Goal: Information Seeking & Learning: Learn about a topic

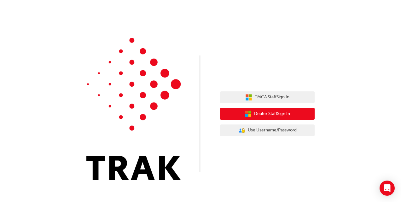
drag, startPoint x: 261, startPoint y: 112, endPoint x: 247, endPoint y: 115, distance: 14.5
click at [247, 115] on icon "button" at bounding box center [246, 115] width 3 height 3
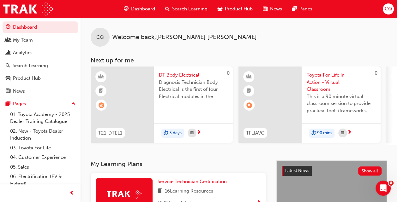
click at [234, 8] on span "Product Hub" at bounding box center [239, 8] width 28 height 7
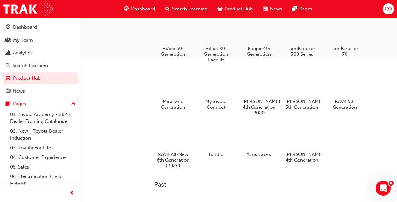
scroll to position [179, 0]
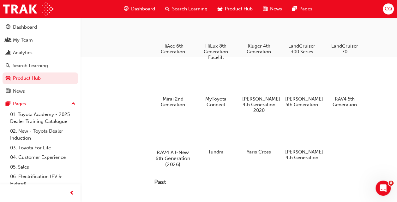
click at [175, 155] on h5 "RAV4 All-New 6th Generation (2026)" at bounding box center [172, 159] width 35 height 18
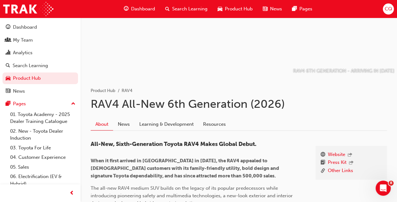
scroll to position [45, 0]
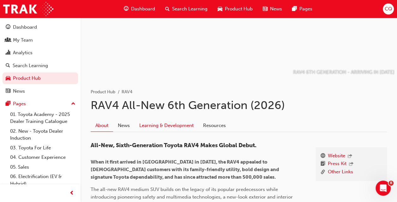
click at [159, 123] on link "Learning & Development" at bounding box center [166, 126] width 64 height 12
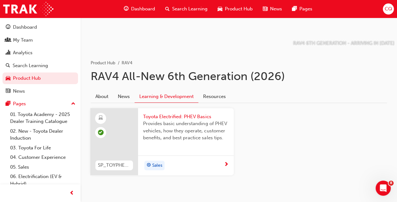
scroll to position [92, 0]
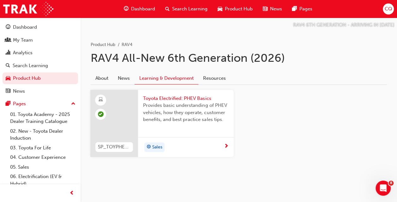
click at [196, 8] on span "Search Learning" at bounding box center [189, 8] width 35 height 7
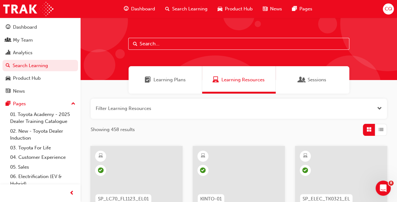
click at [379, 106] on span "Open the filter" at bounding box center [379, 108] width 5 height 7
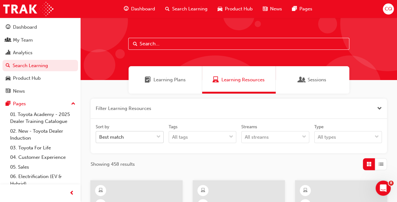
click at [157, 136] on div "Sort by Best match Tags All tags Streams All streams Type All types" at bounding box center [238, 136] width 291 height 25
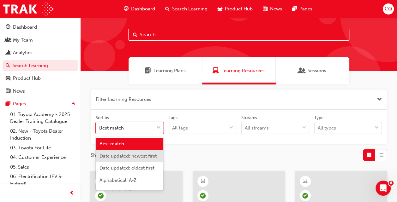
click at [132, 158] on span "Date updated: newest first" at bounding box center [127, 156] width 57 height 6
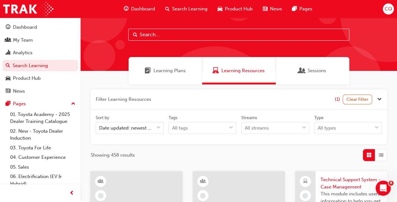
click at [280, 149] on div "Filter Learning Resources (1) Clear Filter Sort by Date updated: newest first T…" at bounding box center [239, 126] width 296 height 72
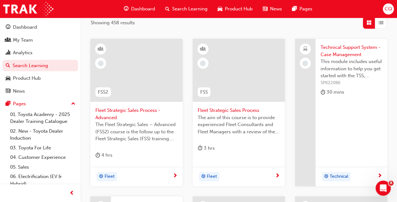
scroll to position [132, 0]
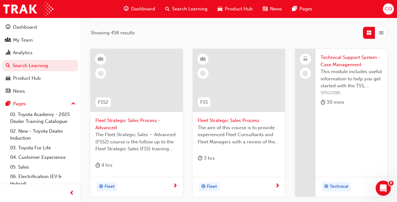
click at [345, 61] on span "Technical Support System - Case Management" at bounding box center [351, 61] width 62 height 14
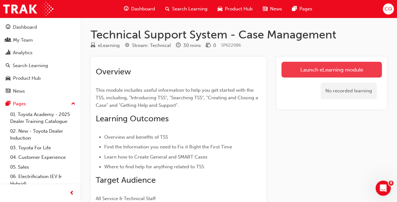
click at [335, 72] on link "Launch eLearning module" at bounding box center [331, 70] width 100 height 16
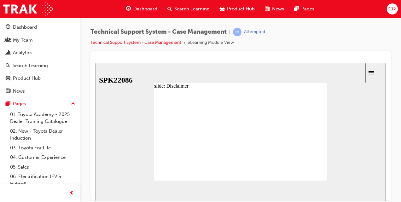
click at [366, 192] on span "NEXT" at bounding box center [365, 192] width 11 height 5
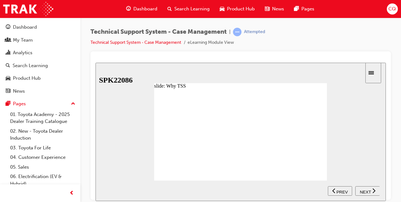
click at [366, 192] on span "NEXT" at bounding box center [365, 192] width 11 height 5
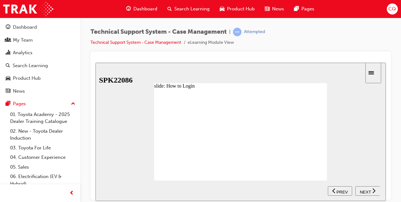
click at [365, 193] on div "NEXT" at bounding box center [368, 191] width 20 height 7
click at [365, 193] on span "NEXT" at bounding box center [365, 192] width 11 height 5
click at [366, 190] on span "NEXT" at bounding box center [365, 192] width 11 height 5
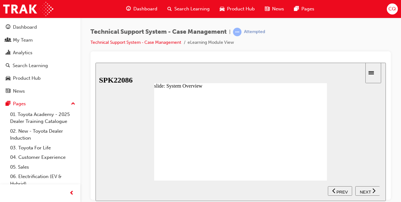
click at [366, 190] on span "NEXT" at bounding box center [365, 192] width 11 height 5
click at [368, 191] on span "NEXT" at bounding box center [365, 192] width 11 height 5
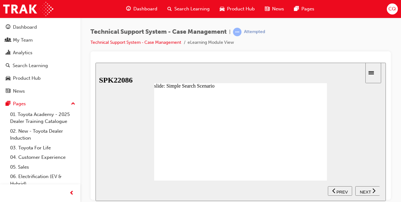
click at [368, 191] on span "NEXT" at bounding box center [365, 192] width 11 height 5
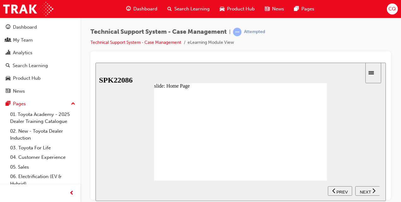
click at [368, 191] on span "NEXT" at bounding box center [365, 192] width 11 height 5
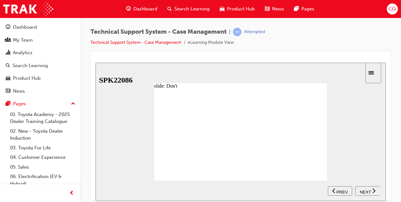
click at [368, 191] on span "NEXT" at bounding box center [365, 192] width 11 height 5
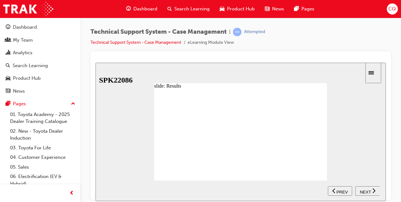
click at [368, 191] on span "NEXT" at bounding box center [365, 192] width 11 height 5
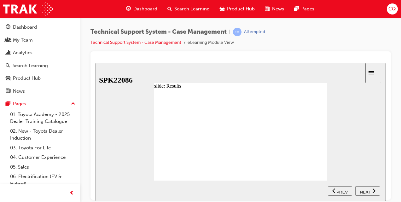
click at [368, 191] on span "NEXT" at bounding box center [365, 192] width 11 height 5
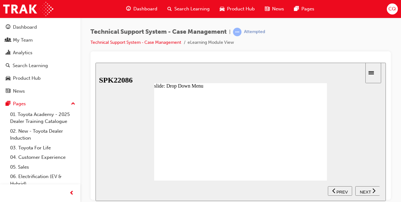
click at [368, 191] on span "NEXT" at bounding box center [365, 192] width 11 height 5
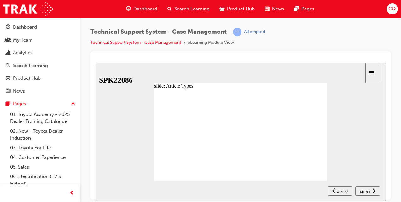
click at [368, 191] on span "NEXT" at bounding box center [365, 192] width 11 height 5
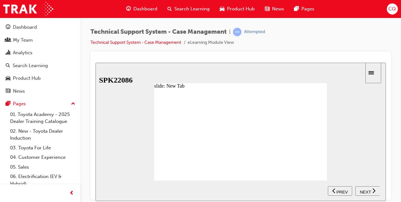
click at [368, 191] on span "NEXT" at bounding box center [365, 192] width 11 height 5
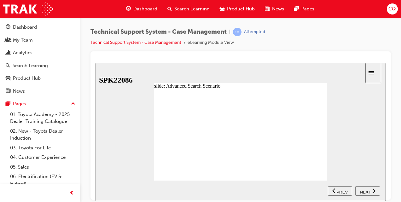
click at [368, 191] on span "NEXT" at bounding box center [365, 192] width 11 height 5
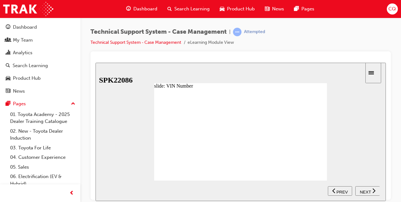
click at [368, 191] on span "NEXT" at bounding box center [365, 192] width 11 height 5
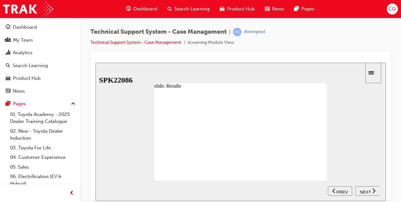
click at [368, 191] on span "NEXT" at bounding box center [365, 192] width 11 height 5
click at [368, 191] on section "SUBMIT NEXT PREV" at bounding box center [241, 190] width 291 height 21
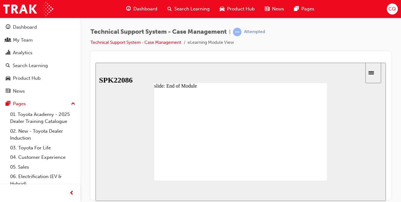
click at [368, 191] on section "SUBMIT NEXT PREV" at bounding box center [241, 190] width 291 height 21
click at [364, 192] on span "NEXT" at bounding box center [365, 192] width 11 height 5
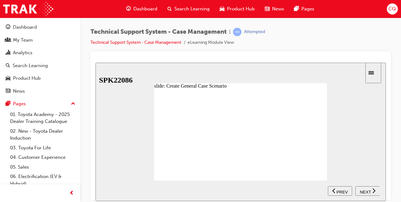
click at [364, 192] on span "NEXT" at bounding box center [365, 192] width 11 height 5
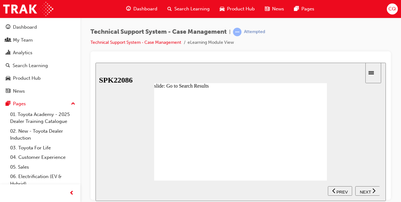
click at [364, 192] on span "NEXT" at bounding box center [365, 192] width 11 height 5
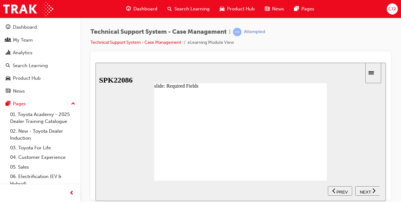
click at [364, 192] on span "NEXT" at bounding box center [365, 192] width 11 height 5
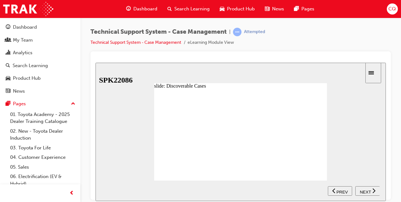
click at [364, 192] on span "NEXT" at bounding box center [365, 192] width 11 height 5
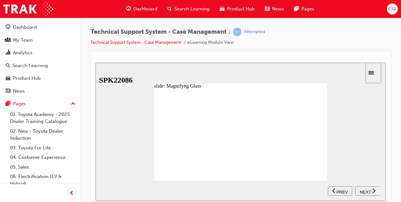
click at [364, 192] on span "NEXT" at bounding box center [365, 192] width 11 height 5
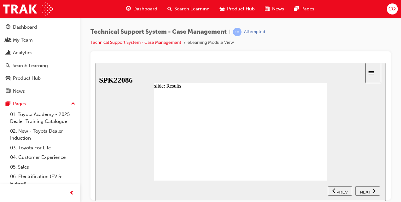
click at [364, 192] on span "NEXT" at bounding box center [365, 192] width 11 height 5
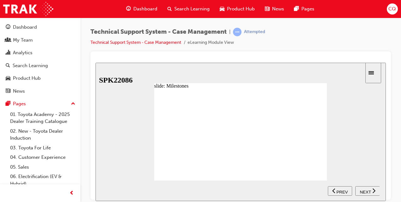
click at [364, 192] on span "NEXT" at bounding box center [365, 192] width 11 height 5
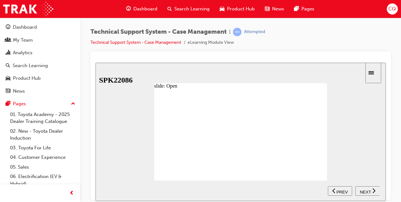
click at [364, 192] on span "NEXT" at bounding box center [365, 192] width 11 height 5
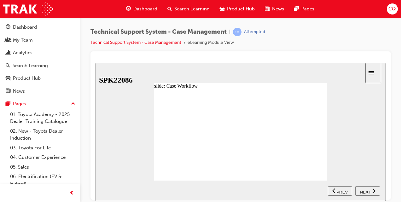
click at [364, 192] on span "NEXT" at bounding box center [365, 192] width 11 height 5
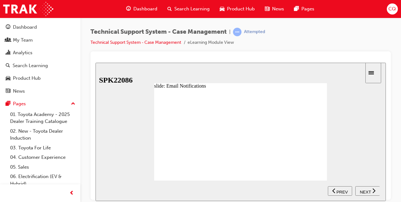
click at [364, 192] on span "NEXT" at bounding box center [365, 192] width 11 height 5
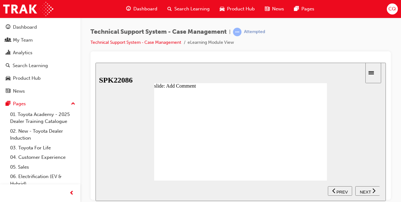
click at [364, 192] on span "NEXT" at bounding box center [365, 192] width 11 height 5
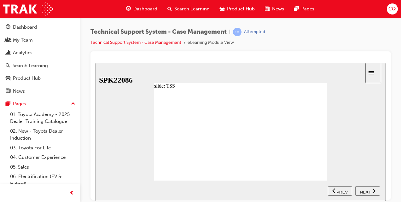
click at [364, 192] on span "NEXT" at bounding box center [365, 192] width 11 height 5
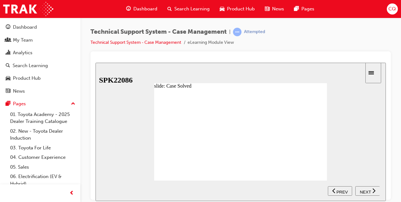
click at [364, 192] on span "NEXT" at bounding box center [365, 192] width 11 height 5
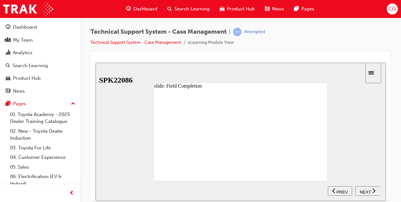
click at [364, 192] on span "NEXT" at bounding box center [365, 192] width 11 height 5
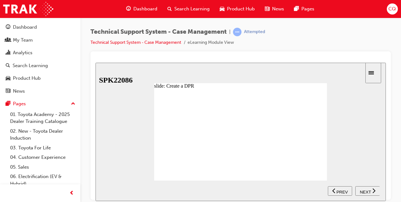
click at [364, 192] on span "NEXT" at bounding box center [365, 192] width 11 height 5
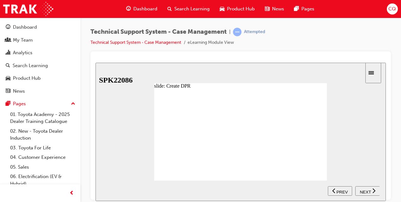
click at [364, 192] on span "NEXT" at bounding box center [365, 192] width 11 height 5
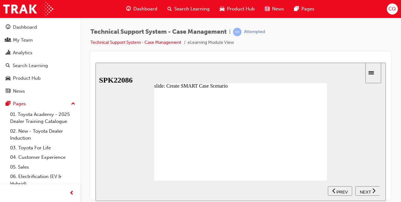
click at [364, 192] on span "NEXT" at bounding box center [365, 192] width 11 height 5
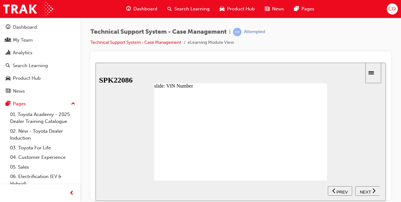
click at [364, 192] on span "NEXT" at bounding box center [365, 192] width 11 height 5
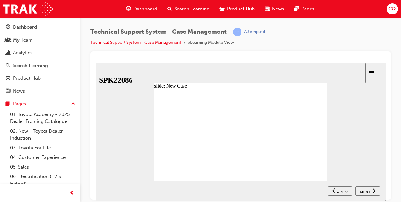
click at [364, 192] on span "NEXT" at bounding box center [365, 192] width 11 height 5
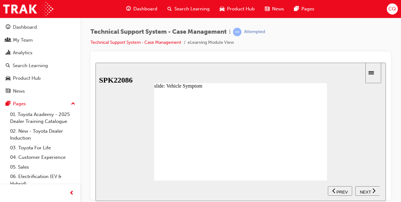
click at [364, 192] on span "NEXT" at bounding box center [365, 192] width 11 height 5
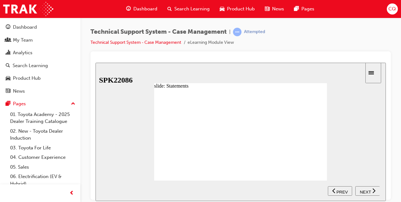
click at [364, 192] on span "NEXT" at bounding box center [365, 192] width 11 height 5
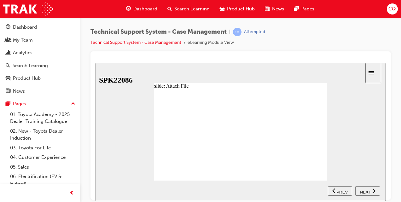
click at [364, 192] on span "NEXT" at bounding box center [365, 192] width 11 height 5
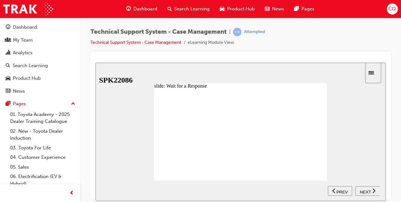
click at [364, 192] on span "NEXT" at bounding box center [365, 192] width 11 height 5
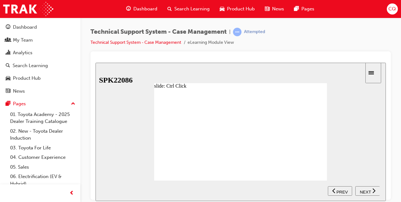
click at [364, 192] on span "NEXT" at bounding box center [365, 192] width 11 height 5
click at [364, 192] on section "SUBMIT NEXT PREV" at bounding box center [241, 190] width 291 height 21
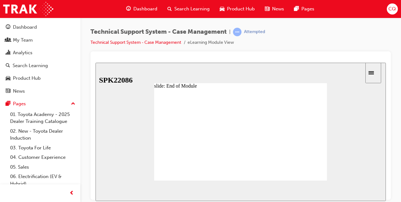
click at [364, 192] on section "SUBMIT NEXT PREV" at bounding box center [241, 190] width 291 height 21
click at [364, 190] on span "NEXT" at bounding box center [365, 192] width 11 height 5
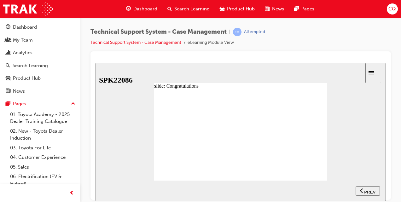
click at [364, 190] on span "previous" at bounding box center [362, 192] width 4 height 5
click at [96, 62] on span "NEXT" at bounding box center [96, 62] width 0 height 0
click at [364, 190] on span "previous" at bounding box center [362, 192] width 4 height 5
click at [364, 190] on span "NEXT" at bounding box center [365, 192] width 11 height 5
click at [364, 190] on span "previous" at bounding box center [362, 192] width 4 height 5
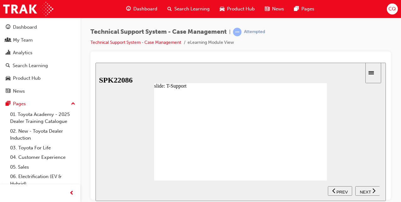
click at [364, 190] on span "NEXT" at bounding box center [365, 192] width 11 height 5
click at [364, 190] on span "previous" at bounding box center [362, 192] width 4 height 5
click at [364, 190] on span "NEXT" at bounding box center [365, 192] width 11 height 5
click at [365, 192] on span "NEXT" at bounding box center [365, 192] width 11 height 5
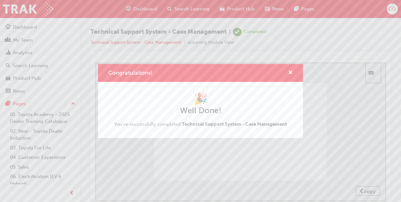
click at [200, 7] on div "Congratulations! 🎉 Well Done! You've successfully completed Technical Support S…" at bounding box center [200, 101] width 401 height 202
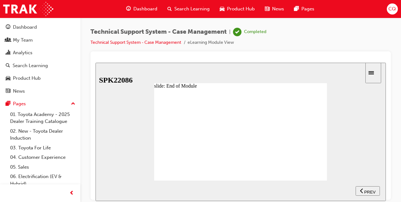
drag, startPoint x: 282, startPoint y: 172, endPoint x: 223, endPoint y: 62, distance: 124.9
click at [223, 62] on div "slide: End of Module Rectangle 1 End of Module End of Module Back to top SUBMIT…" at bounding box center [241, 131] width 291 height 139
click at [184, 8] on span "Search Learning" at bounding box center [191, 8] width 35 height 7
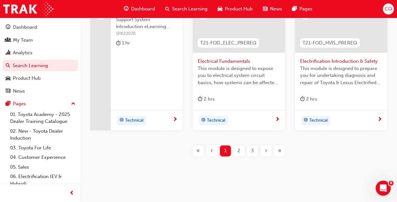
scroll to position [348, 0]
click at [237, 149] on span "2" at bounding box center [238, 151] width 3 height 7
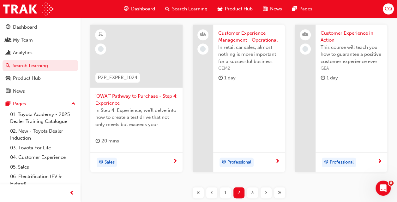
scroll to position [308, 0]
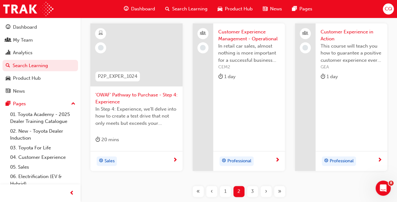
click at [254, 189] on div "3" at bounding box center [252, 191] width 11 height 11
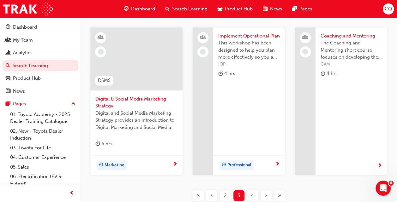
scroll to position [353, 0]
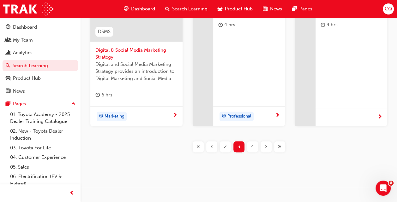
click at [249, 147] on div "4" at bounding box center [252, 146] width 11 height 11
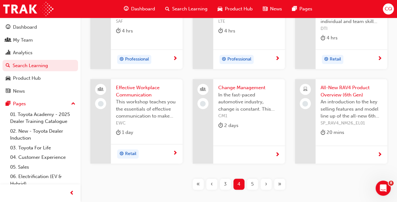
scroll to position [210, 0]
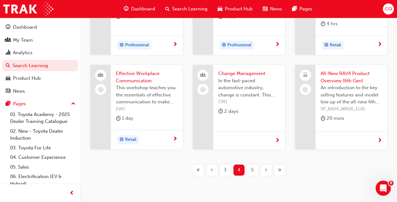
click at [337, 77] on span "All-New RAV4 Product Overview (6th Gen)" at bounding box center [351, 77] width 62 height 14
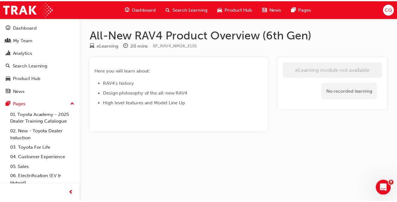
scroll to position [210, 0]
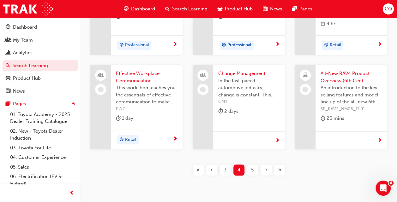
click at [252, 171] on span "5" at bounding box center [252, 170] width 3 height 7
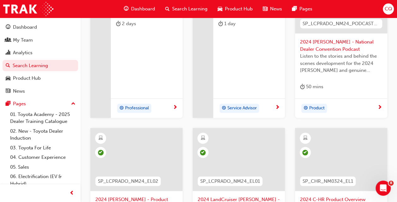
drag, startPoint x: 252, startPoint y: 171, endPoint x: 259, endPoint y: 158, distance: 15.3
click at [259, 158] on div "SP_LCPRADO_NM24_EL01" at bounding box center [238, 159] width 92 height 63
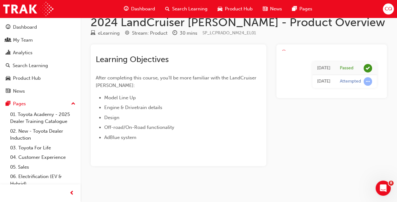
scroll to position [12, 0]
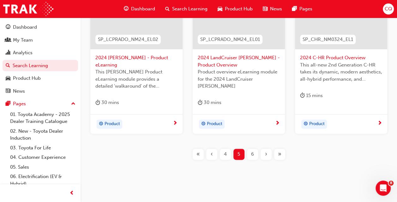
scroll to position [360, 0]
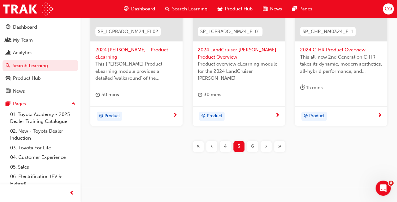
click at [251, 148] on span "6" at bounding box center [252, 146] width 3 height 7
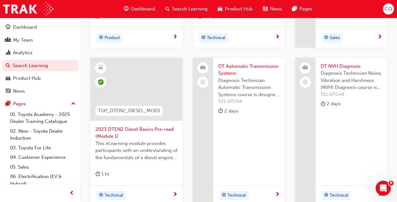
scroll to position [353, 0]
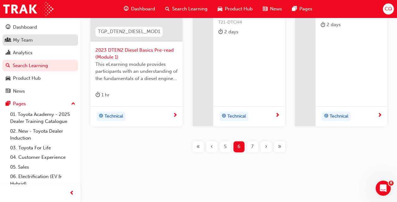
click at [18, 40] on div "My Team" at bounding box center [23, 40] width 20 height 7
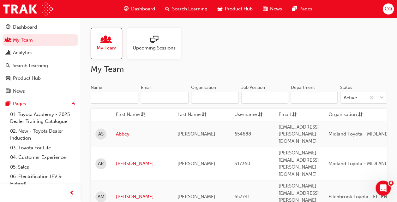
click at [213, 102] on input "Organisation" at bounding box center [215, 98] width 48 height 12
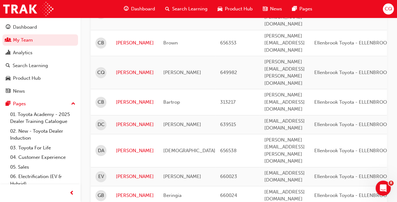
scroll to position [177, 0]
type input "ell"
click at [125, 192] on link "Gilbert" at bounding box center [135, 195] width 38 height 7
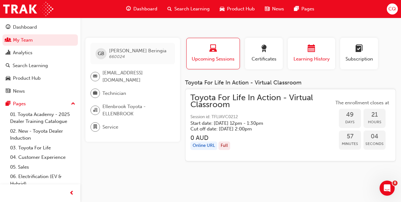
click at [310, 62] on button "Learning History" at bounding box center [311, 54] width 47 height 32
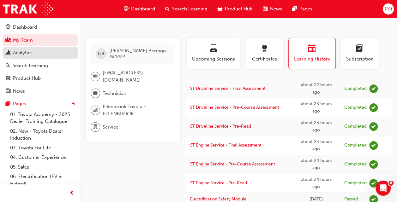
click at [19, 53] on div "Analytics" at bounding box center [23, 52] width 20 height 7
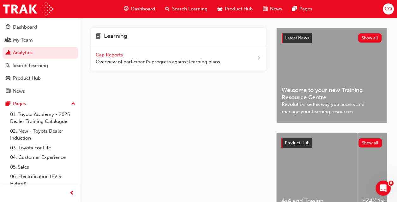
click at [257, 56] on span "next-icon" at bounding box center [258, 59] width 5 height 8
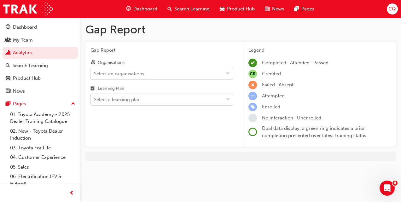
click at [128, 97] on div "Select a learning plan" at bounding box center [117, 99] width 47 height 7
click at [95, 97] on input "Learning Plan Select a learning plan" at bounding box center [94, 99] width 1 height 5
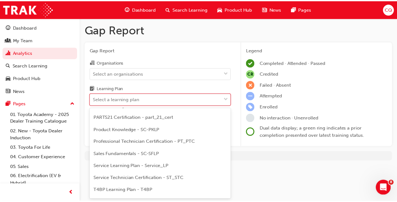
scroll to position [220, 0]
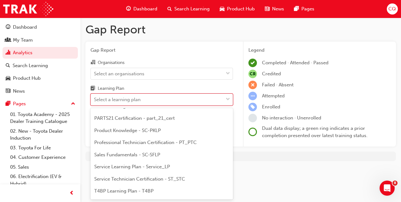
click at [129, 180] on span "Service Technician Certification - ST_STC" at bounding box center [139, 179] width 91 height 6
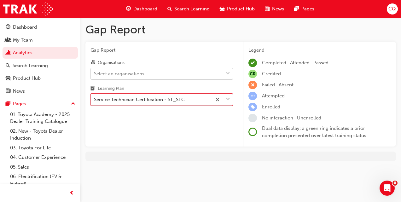
click at [215, 75] on div "Select an organisations" at bounding box center [157, 73] width 133 height 11
click at [95, 75] on input "Organisations Select an organisations" at bounding box center [94, 73] width 1 height 5
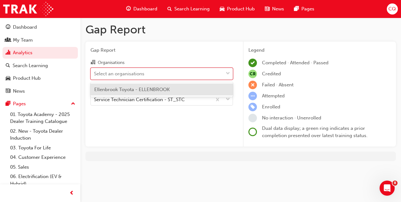
click at [191, 92] on div "Ellenbrook Toyota - ELLENBROOK" at bounding box center [162, 90] width 143 height 12
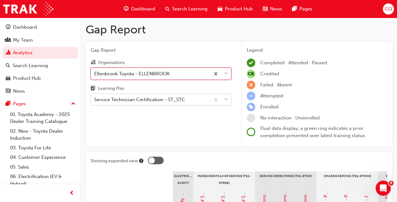
click at [204, 100] on div "Service Technician Certification - ST_STC" at bounding box center [150, 99] width 119 height 11
click at [95, 100] on input "Learning Plan Service Technician Certification - ST_STC" at bounding box center [94, 99] width 1 height 5
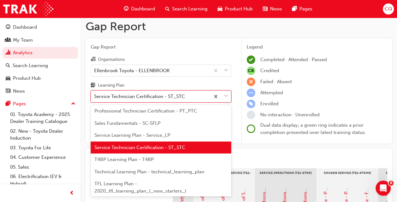
scroll to position [247, 0]
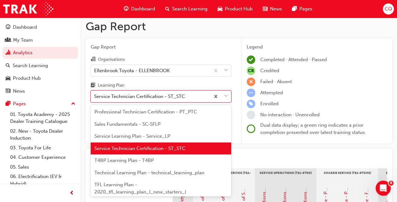
click at [162, 115] on span "Professional Technician Certification - PT_PTC" at bounding box center [145, 112] width 103 height 6
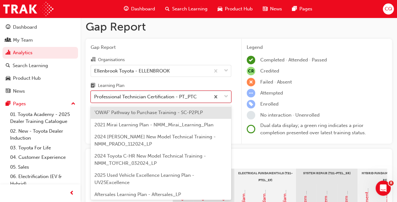
scroll to position [177, 0]
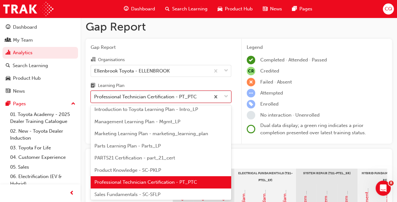
drag, startPoint x: 226, startPoint y: 95, endPoint x: 199, endPoint y: 96, distance: 27.2
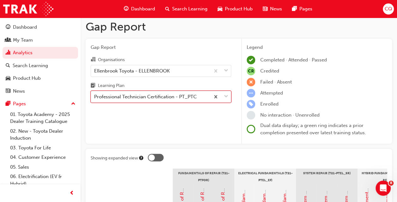
drag, startPoint x: 199, startPoint y: 96, endPoint x: 180, endPoint y: 97, distance: 18.6
click at [180, 97] on div "Professional Technician Certification - PT_PTC" at bounding box center [145, 96] width 103 height 7
click at [95, 97] on input "Learning Plan option Professional Technician Certification - PT_PTC, selected. …" at bounding box center [94, 96] width 1 height 5
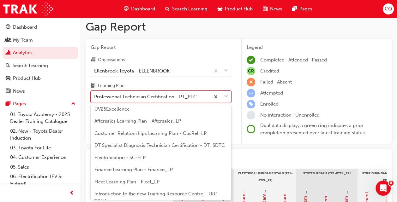
scroll to position [74, 0]
click at [163, 144] on span "DT Specialist Diagnosis Technician Certification - DT_SDTC" at bounding box center [159, 145] width 130 height 6
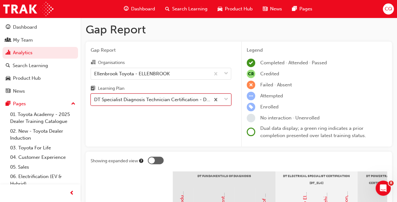
click at [185, 99] on div "DT Specialist Diagnosis Technician Certification - DT_SDTC" at bounding box center [152, 99] width 116 height 7
click at [95, 99] on input "Learning Plan option DT Specialist Diagnosis Technician Certification - DT_SDTC…" at bounding box center [94, 99] width 1 height 5
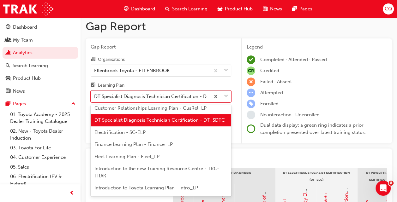
scroll to position [100, 0]
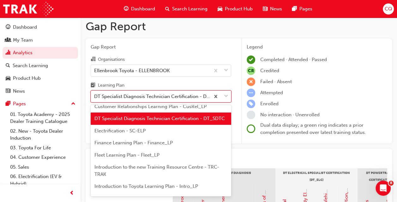
click at [123, 134] on span "Electrification - SC-ELP" at bounding box center [119, 131] width 51 height 6
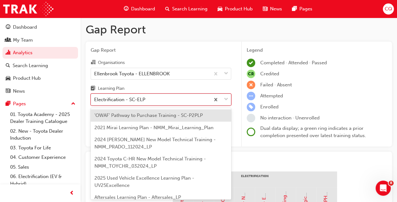
click at [157, 100] on div "Electrification - SC-ELP" at bounding box center [150, 99] width 119 height 11
click at [95, 100] on input "Learning Plan option Electrification - SC-ELP, selected. option 'OWAF' Pathway …" at bounding box center [94, 99] width 1 height 5
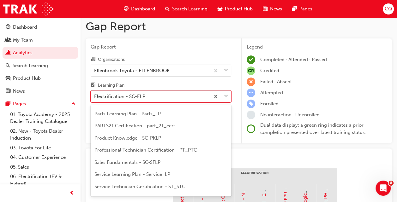
scroll to position [210, 0]
click at [133, 128] on span "PARTS21 Certification - part_21_cert" at bounding box center [134, 126] width 80 height 6
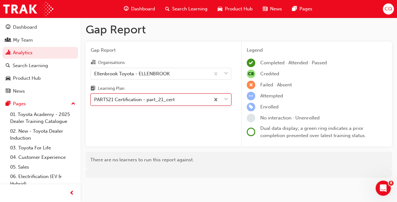
scroll to position [1, 0]
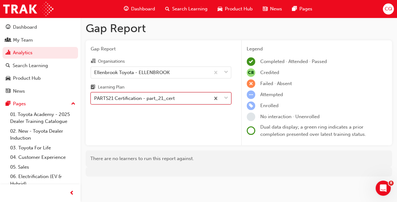
click at [162, 93] on div "PARTS21 Certification - part_21_cert" at bounding box center [150, 98] width 119 height 11
click at [95, 96] on input "Learning Plan option PARTS21 Certification - part_21_cert, selected. 0 results …" at bounding box center [94, 98] width 1 height 5
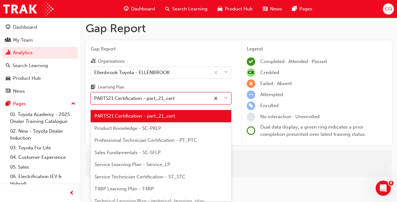
scroll to position [222, 0]
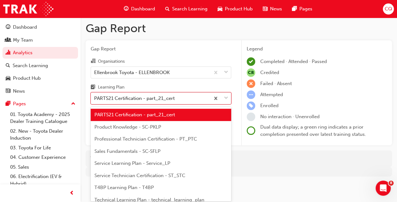
click at [134, 130] on span "Product Knowledge - SC-PKLP" at bounding box center [127, 127] width 67 height 6
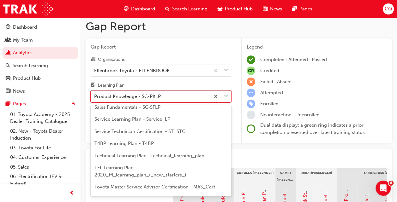
scroll to position [264, 0]
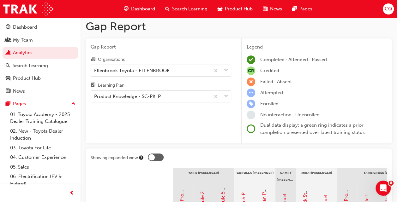
drag, startPoint x: 187, startPoint y: 100, endPoint x: 127, endPoint y: 126, distance: 65.0
drag, startPoint x: 127, startPoint y: 126, endPoint x: 99, endPoint y: 127, distance: 28.4
click at [99, 127] on div "Gap Report Organisations Ellenbrook Toyota - ELLENBROOK Learning Plan Product K…" at bounding box center [161, 90] width 151 height 105
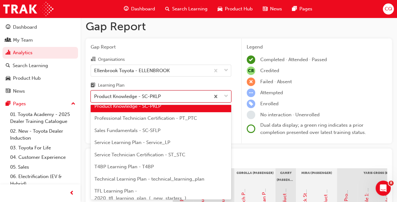
scroll to position [241, 0]
drag, startPoint x: 139, startPoint y: 97, endPoint x: 118, endPoint y: 149, distance: 56.3
click at [118, 145] on span "Service Learning Plan - Service_LP" at bounding box center [132, 142] width 76 height 6
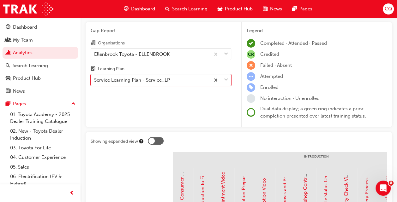
scroll to position [19, 0]
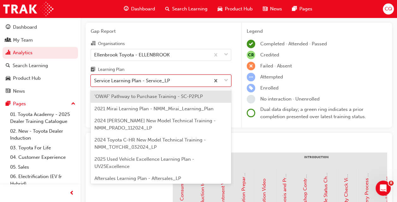
click at [192, 79] on div "Service Learning Plan - Service_LP" at bounding box center [150, 80] width 119 height 11
click at [95, 79] on input "Learning Plan option Service Learning Plan - Service_LP, selected. option 'OWAF…" at bounding box center [94, 80] width 1 height 5
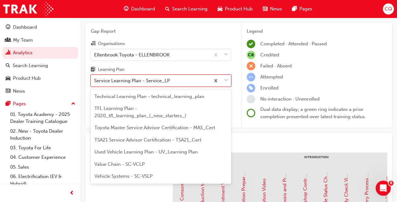
scroll to position [315, 0]
click at [127, 176] on span "Vehicle Systems - SC-VSLP" at bounding box center [123, 177] width 58 height 6
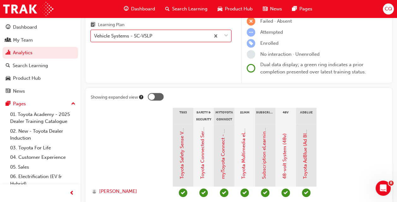
scroll to position [65, 0]
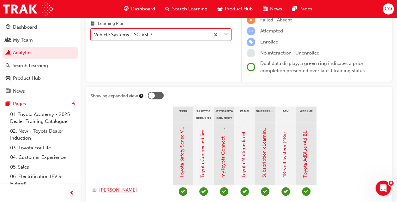
click at [117, 190] on span "David Abrahamian" at bounding box center [118, 190] width 38 height 7
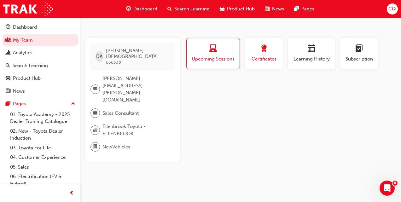
click at [266, 62] on span "Certificates" at bounding box center [264, 59] width 28 height 7
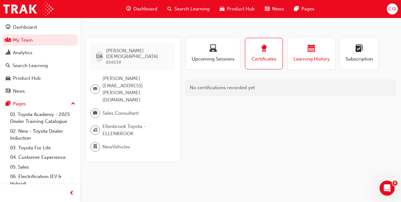
click at [319, 60] on span "Learning History" at bounding box center [312, 59] width 38 height 7
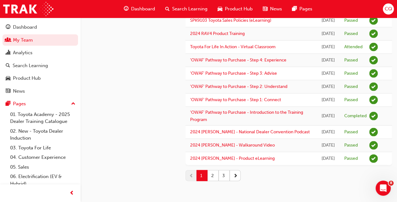
scroll to position [855, 0]
click at [212, 177] on button "2" at bounding box center [212, 175] width 11 height 11
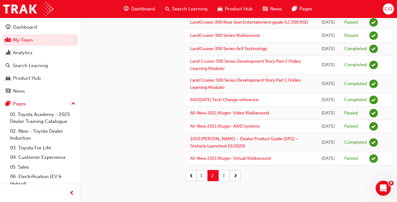
click at [222, 178] on button "3" at bounding box center [223, 175] width 11 height 11
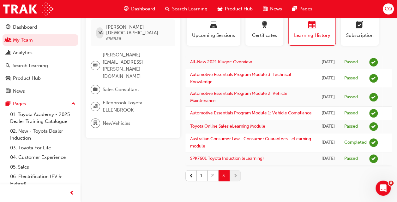
scroll to position [0, 0]
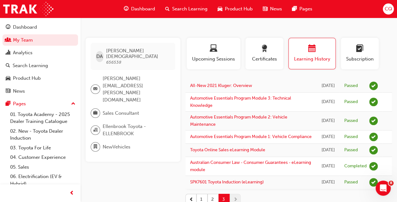
click at [389, 6] on span "CQ" at bounding box center [388, 8] width 8 height 7
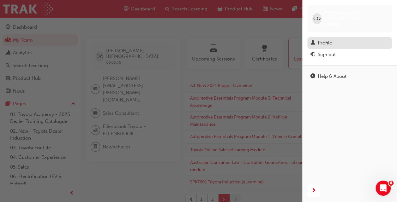
click at [329, 39] on div "Profile" at bounding box center [324, 42] width 14 height 7
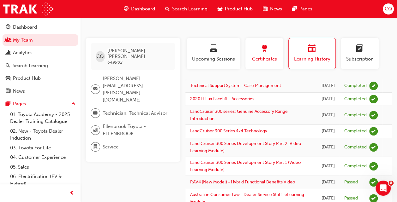
click at [267, 57] on span "Certificates" at bounding box center [264, 59] width 28 height 7
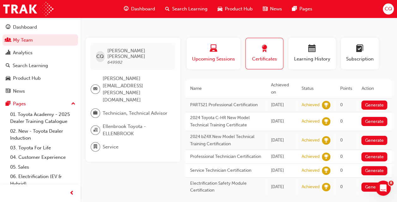
drag, startPoint x: 212, startPoint y: 62, endPoint x: 200, endPoint y: 60, distance: 12.0
click at [200, 60] on span "Upcoming Sessions" at bounding box center [213, 59] width 44 height 7
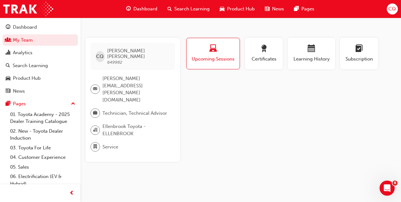
click at [206, 59] on span "Upcoming Sessions" at bounding box center [214, 59] width 44 height 7
click at [22, 39] on link "My Team" at bounding box center [40, 40] width 75 height 12
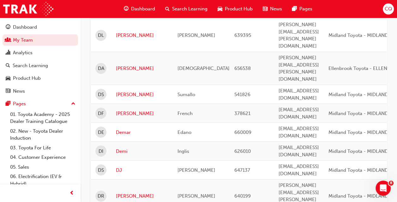
scroll to position [819, 0]
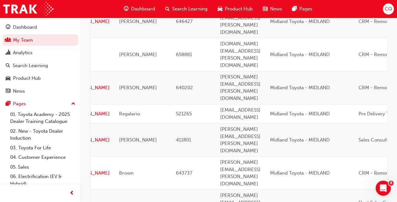
scroll to position [0, 0]
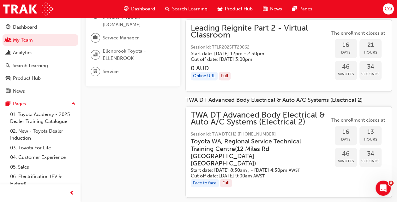
scroll to position [84, 0]
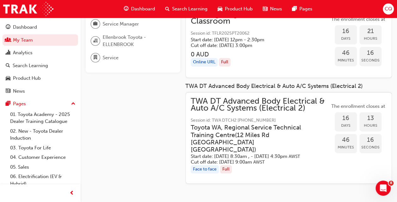
click at [210, 168] on div "Face to face" at bounding box center [205, 169] width 28 height 9
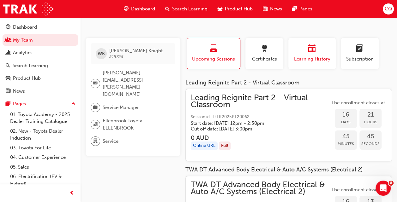
click at [315, 61] on span "Learning History" at bounding box center [312, 59] width 38 height 7
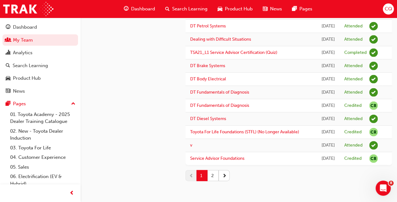
scroll to position [849, 0]
click at [213, 177] on button "2" at bounding box center [212, 175] width 11 height 11
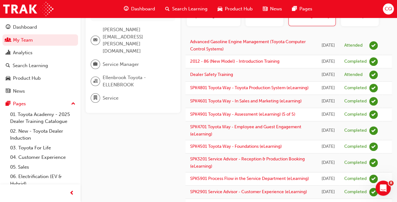
scroll to position [43, 0]
